Goal: Navigation & Orientation: Find specific page/section

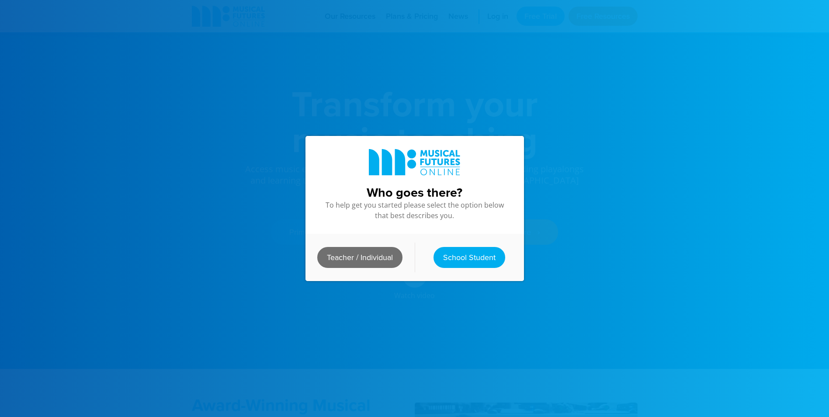
click at [357, 264] on link "Teacher / Individual" at bounding box center [359, 257] width 85 height 21
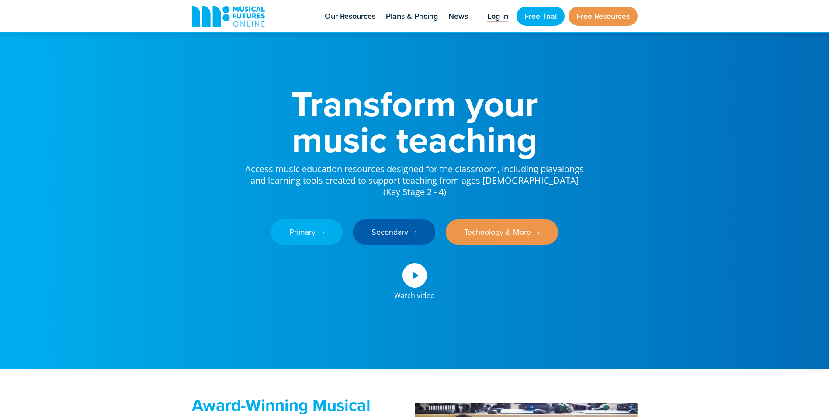
click at [500, 13] on span "Log in" at bounding box center [497, 16] width 21 height 12
click at [493, 14] on span "Log in" at bounding box center [497, 16] width 21 height 12
click at [500, 17] on span "Log in" at bounding box center [497, 16] width 21 height 12
